Goal: Check status: Check status

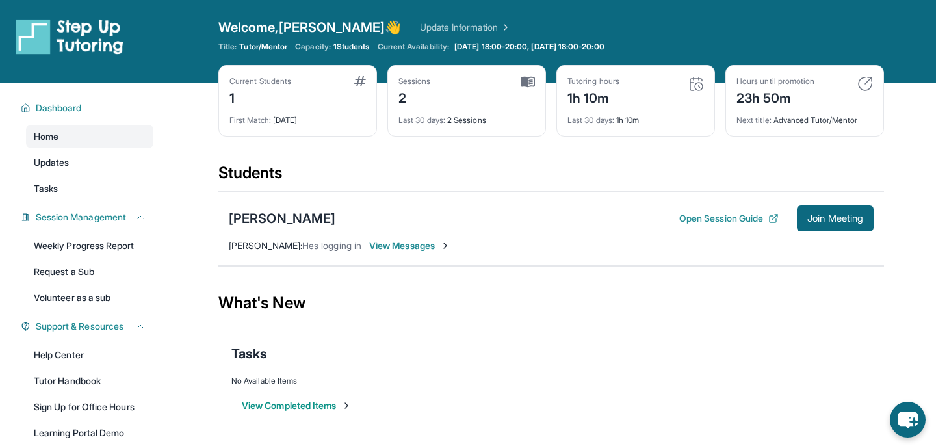
click at [695, 92] on div "Tutoring hours 1h 10m" at bounding box center [636, 91] width 137 height 31
click at [695, 84] on img at bounding box center [697, 84] width 16 height 16
click at [646, 130] on div "Tutoring hours 1h 10m Last 30 days : 1h 10m" at bounding box center [636, 101] width 159 height 72
click at [623, 105] on div "Tutoring hours 1h 10m" at bounding box center [636, 91] width 137 height 31
click at [692, 87] on img at bounding box center [697, 84] width 16 height 16
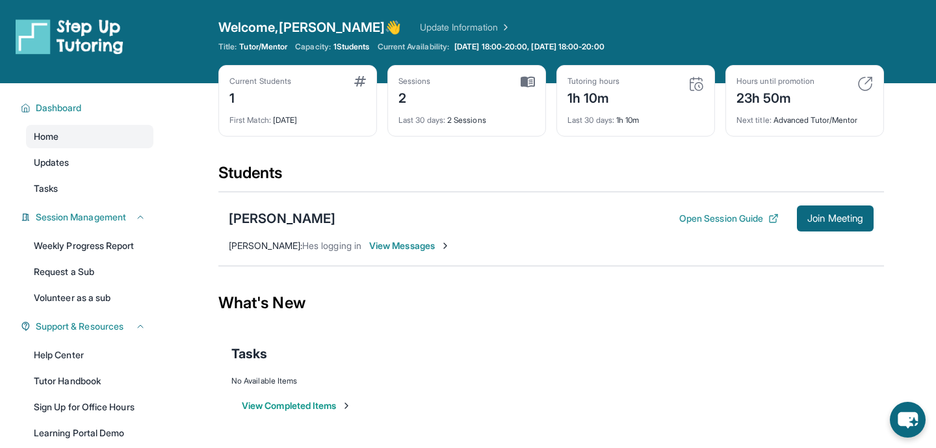
click at [694, 87] on img at bounding box center [697, 84] width 16 height 16
click at [700, 86] on img at bounding box center [697, 84] width 16 height 16
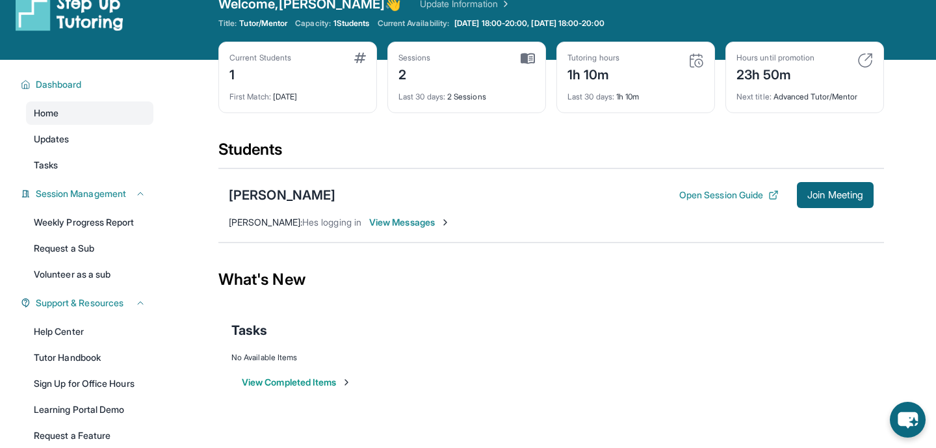
scroll to position [25, 0]
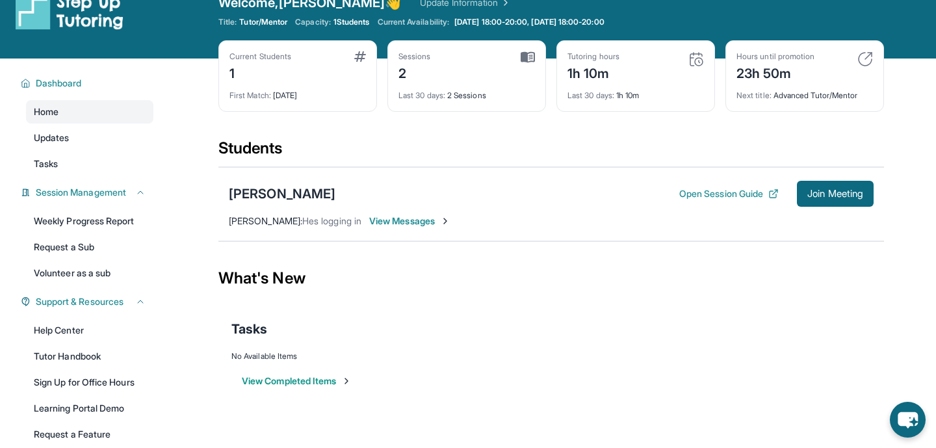
click at [527, 58] on img at bounding box center [528, 57] width 14 height 12
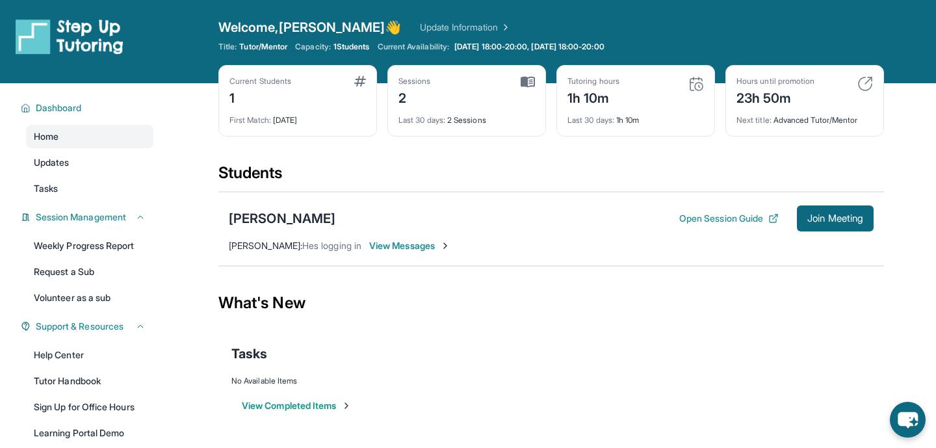
click at [532, 81] on img at bounding box center [528, 82] width 14 height 12
click at [535, 85] on div "Sessions 2 Last 30 days : 2 Sessions" at bounding box center [467, 101] width 159 height 72
click at [601, 77] on div "Tutoring hours" at bounding box center [594, 81] width 52 height 10
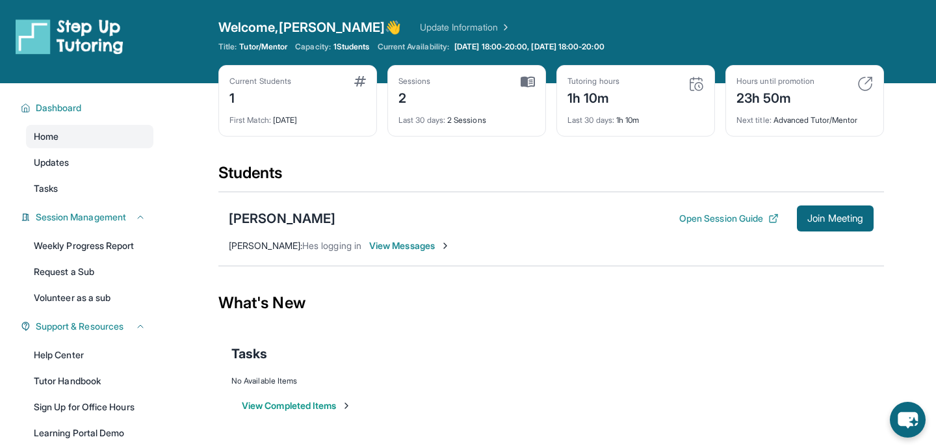
click at [692, 79] on img at bounding box center [697, 84] width 16 height 16
click at [530, 78] on img at bounding box center [528, 82] width 14 height 12
click at [535, 82] on div "Sessions 2 Last 30 days : 2 Sessions" at bounding box center [467, 101] width 159 height 72
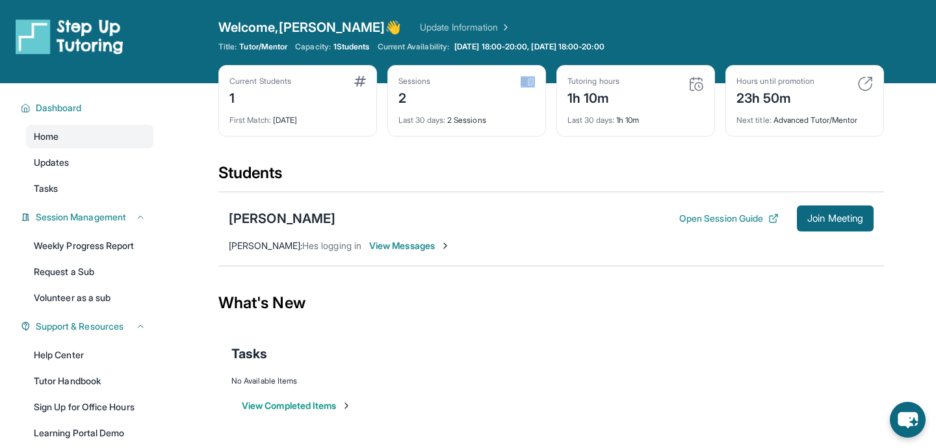
click at [535, 82] on div "Sessions 2 Last 30 days : 2 Sessions" at bounding box center [467, 101] width 159 height 72
